Goal: Check status: Check status

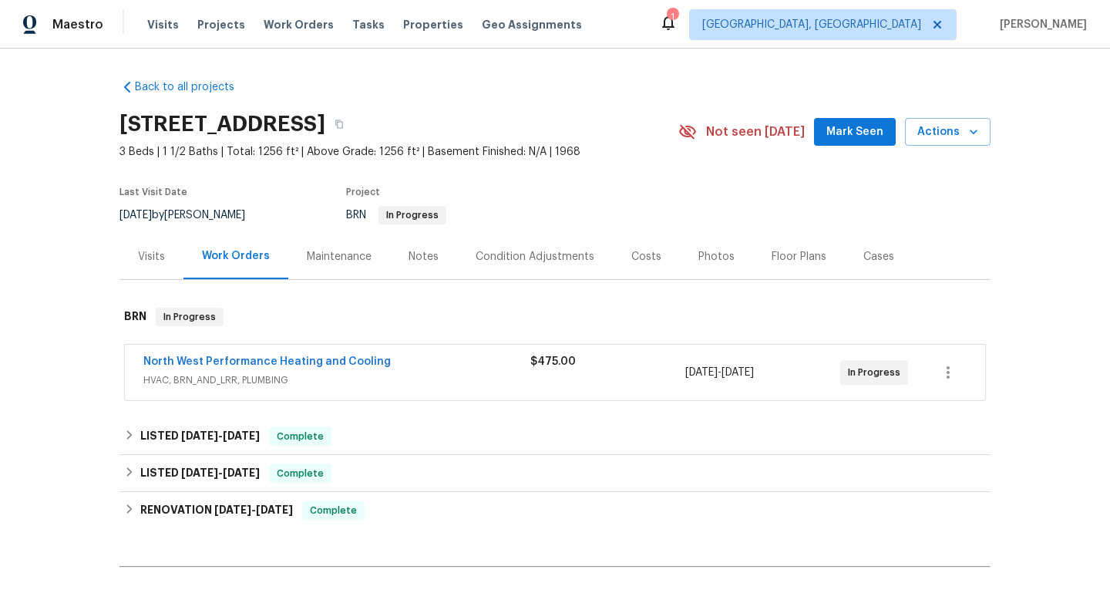
click at [343, 267] on div "Maintenance" at bounding box center [339, 256] width 102 height 45
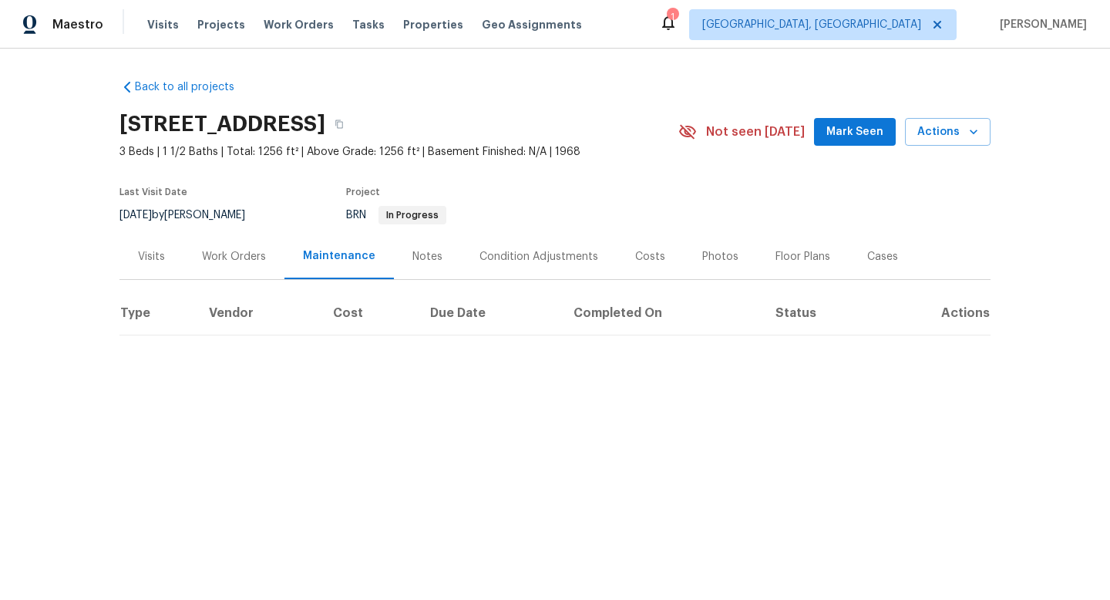
click at [232, 278] on div "Work Orders" at bounding box center [233, 256] width 101 height 45
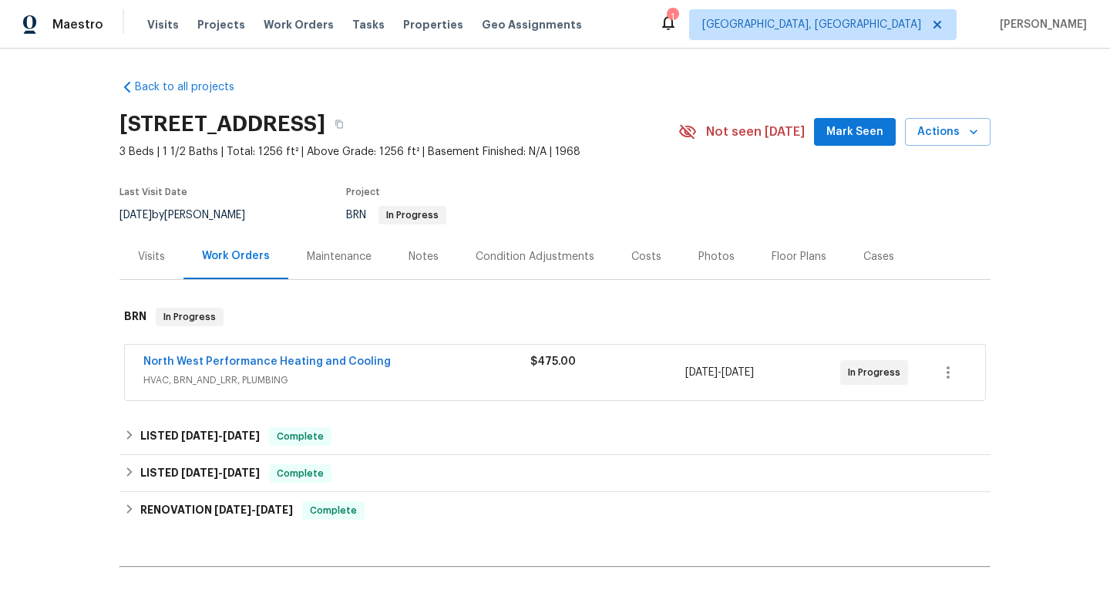
click at [294, 371] on div "North West Performance Heating and Cooling" at bounding box center [336, 363] width 387 height 18
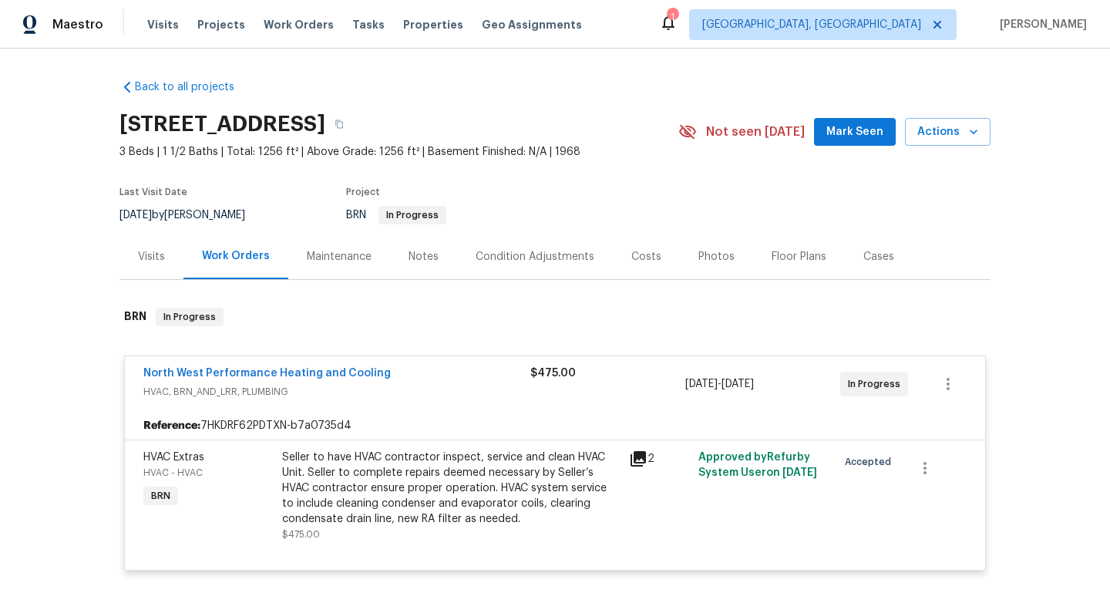
click at [630, 456] on icon at bounding box center [637, 458] width 15 height 15
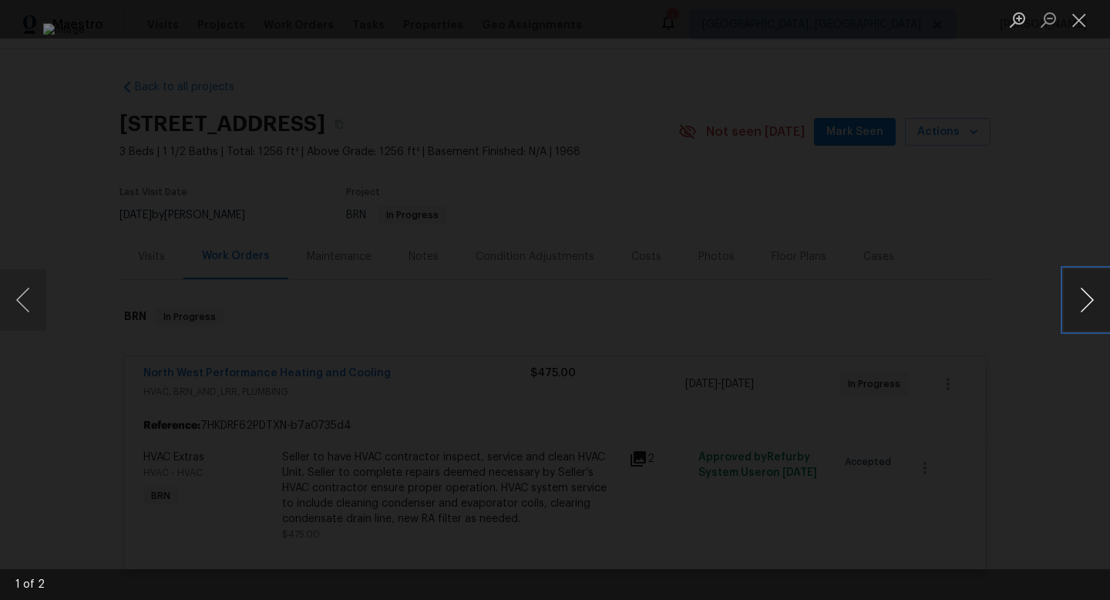
click at [1084, 299] on button "Next image" at bounding box center [1087, 300] width 46 height 62
click at [1042, 367] on div "Lightbox" at bounding box center [555, 300] width 1110 height 600
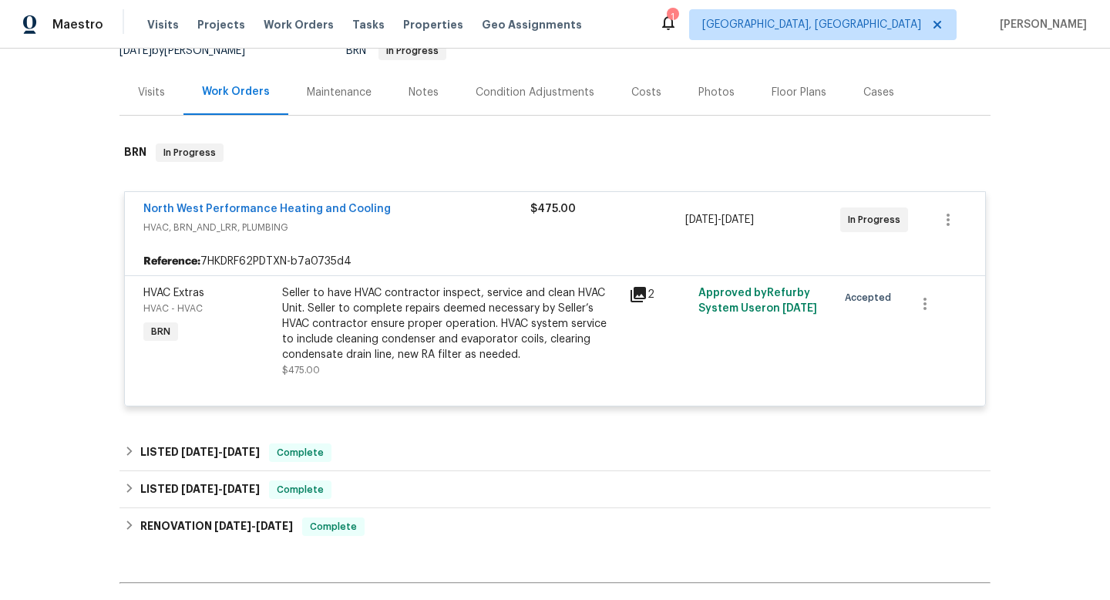
scroll to position [167, 0]
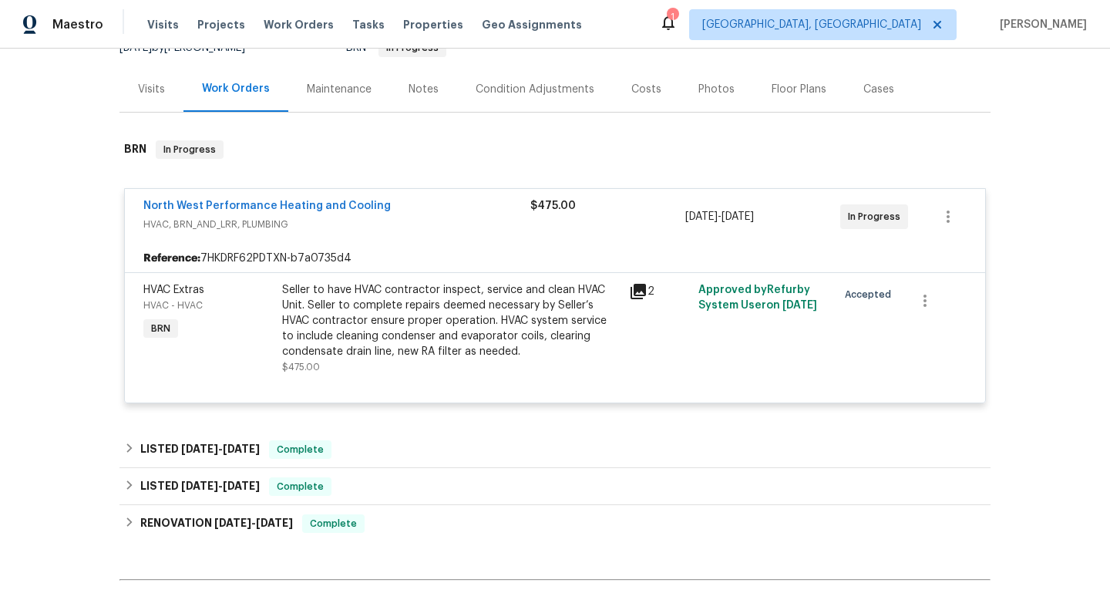
click at [163, 103] on div "Visits" at bounding box center [151, 88] width 64 height 45
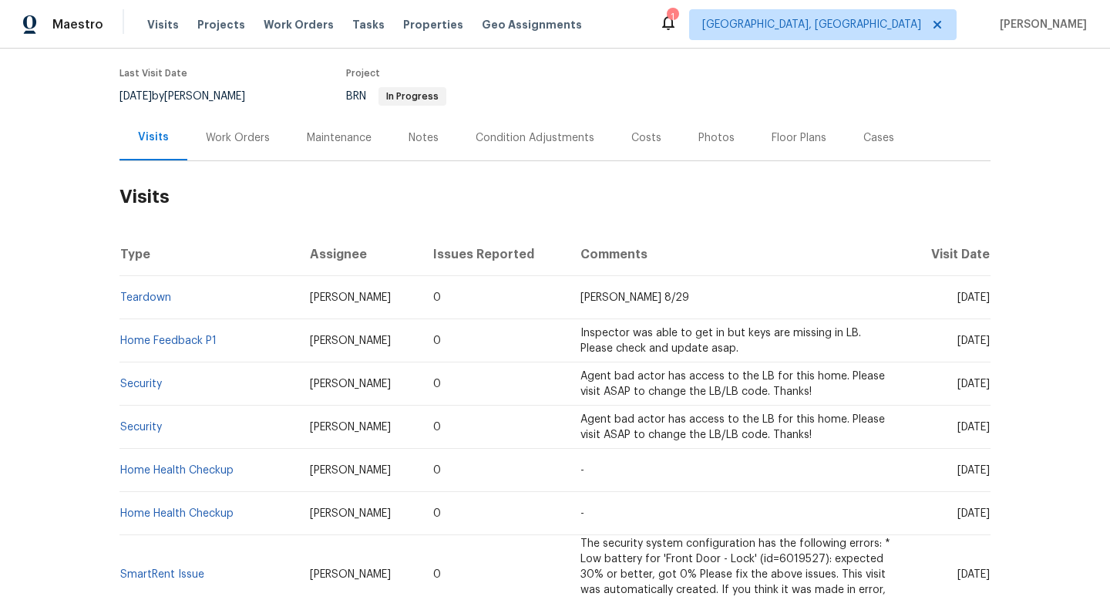
scroll to position [115, 0]
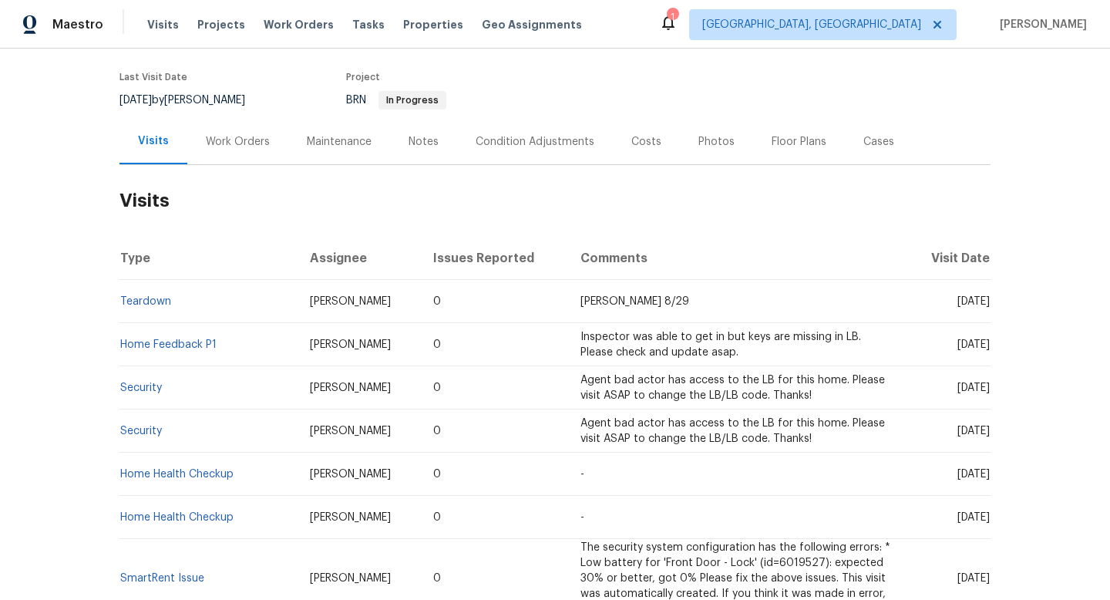
click at [393, 142] on div "Notes" at bounding box center [423, 141] width 67 height 45
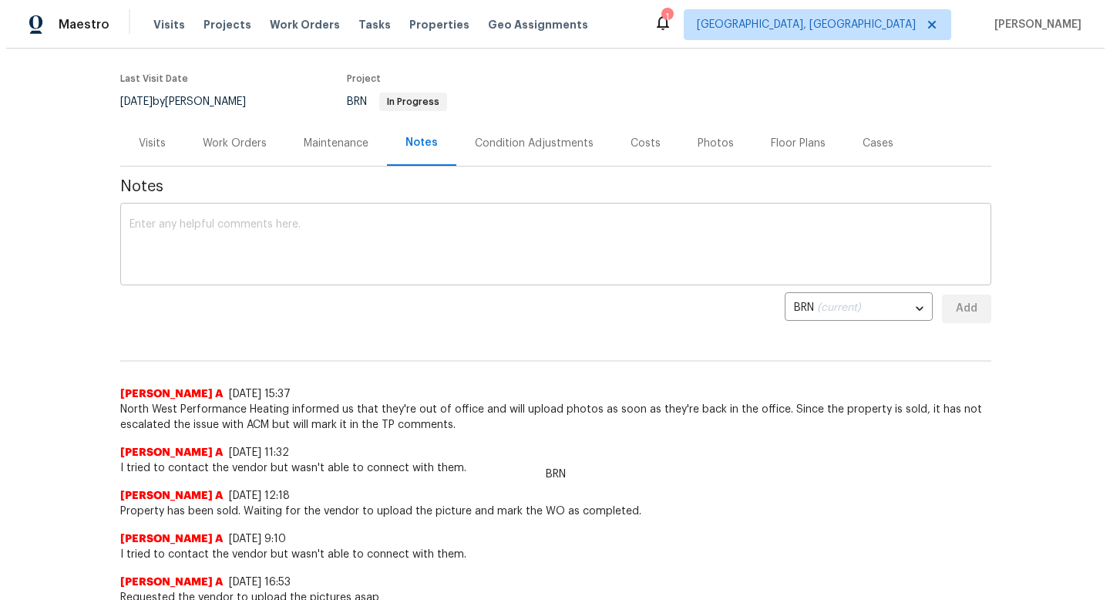
scroll to position [156, 0]
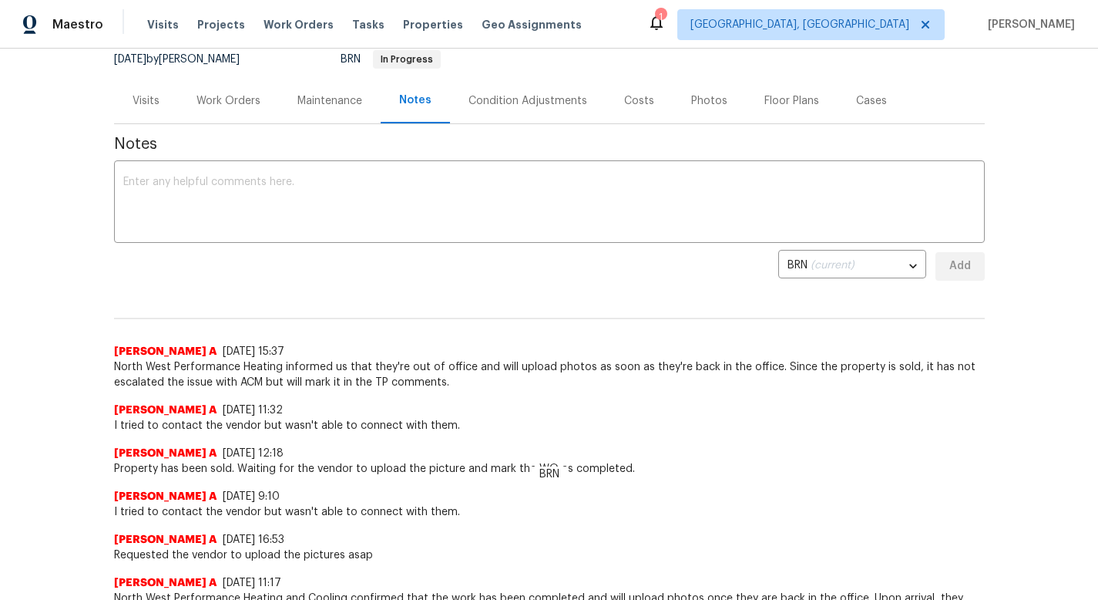
click at [1065, 142] on div "Back to all projects [STREET_ADDRESS] 3 Beds | 1 1/2 Baths | Total: 1256 ft² | …" at bounding box center [549, 324] width 1098 height 551
click at [329, 120] on div "Maintenance" at bounding box center [330, 100] width 102 height 45
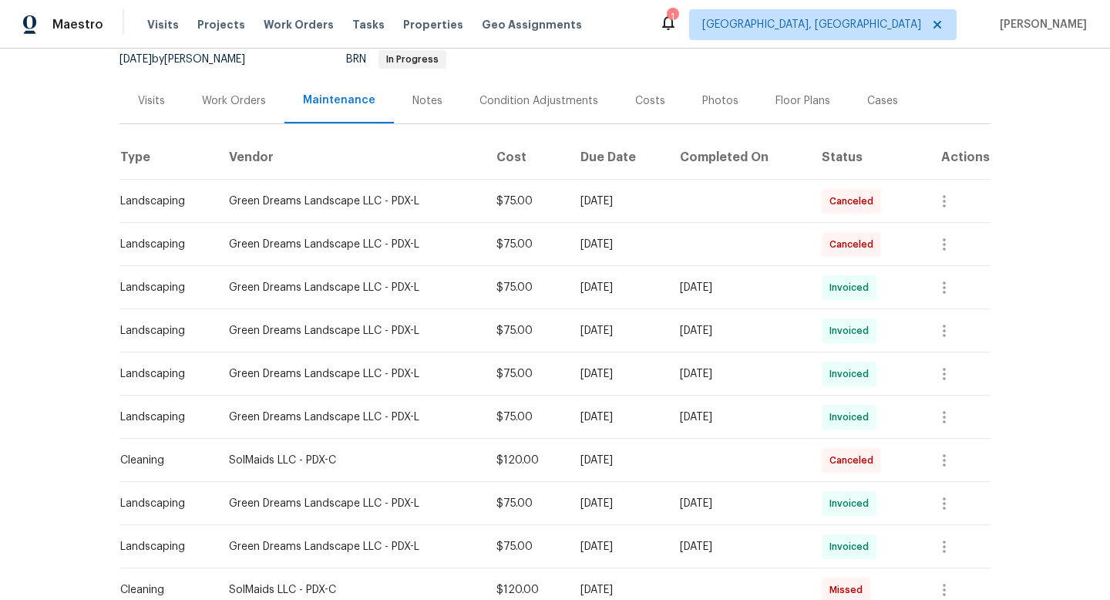
click at [255, 103] on div "Work Orders" at bounding box center [234, 100] width 64 height 15
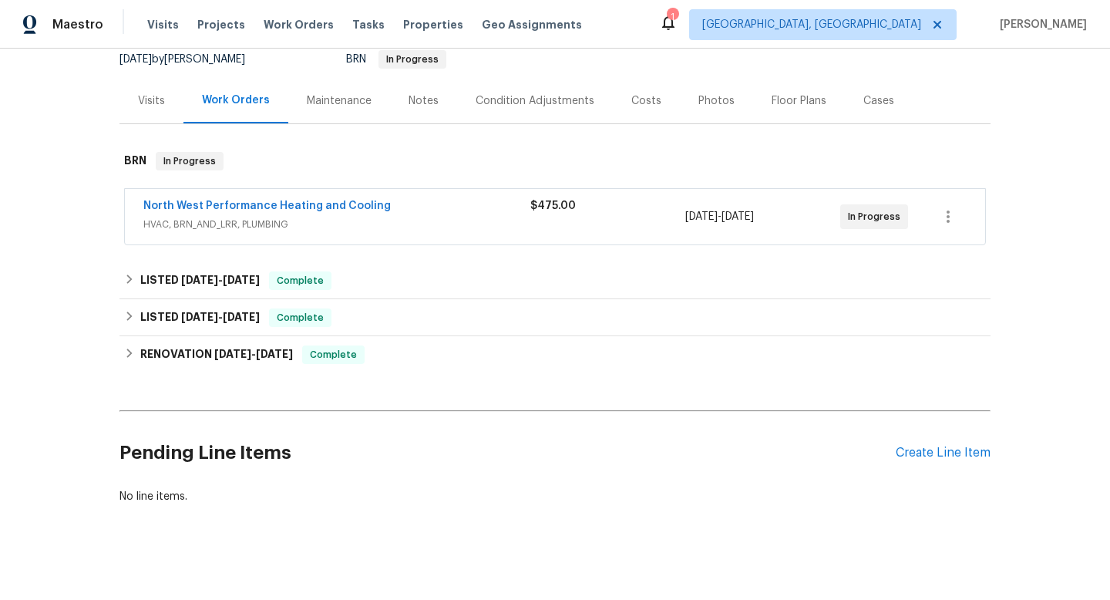
click at [330, 105] on div "Maintenance" at bounding box center [339, 100] width 65 height 15
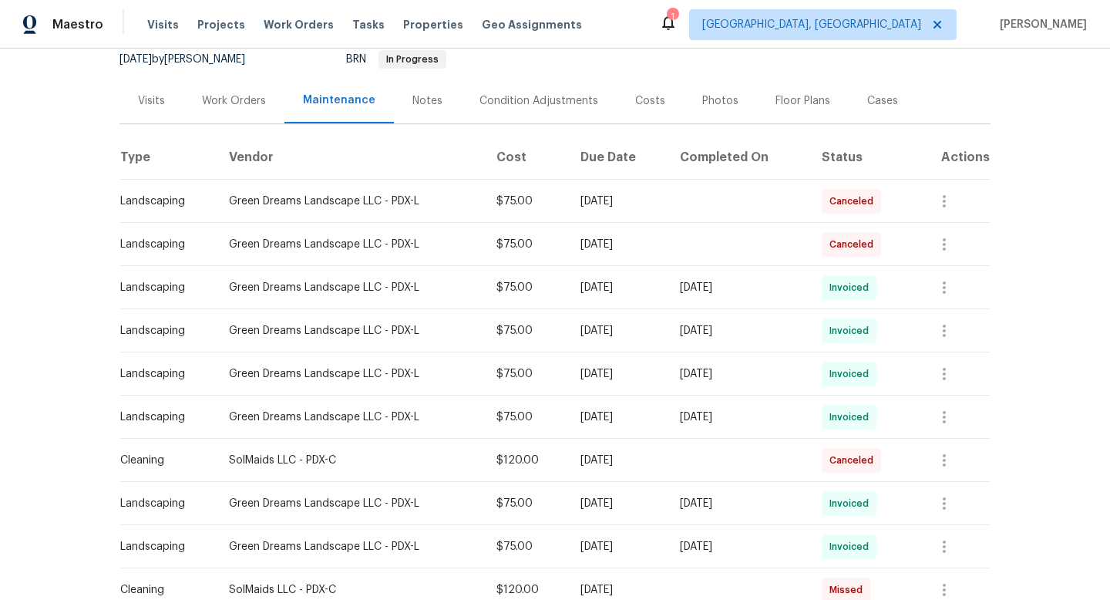
click at [156, 115] on div "Visits" at bounding box center [151, 100] width 64 height 45
